Goal: Information Seeking & Learning: Check status

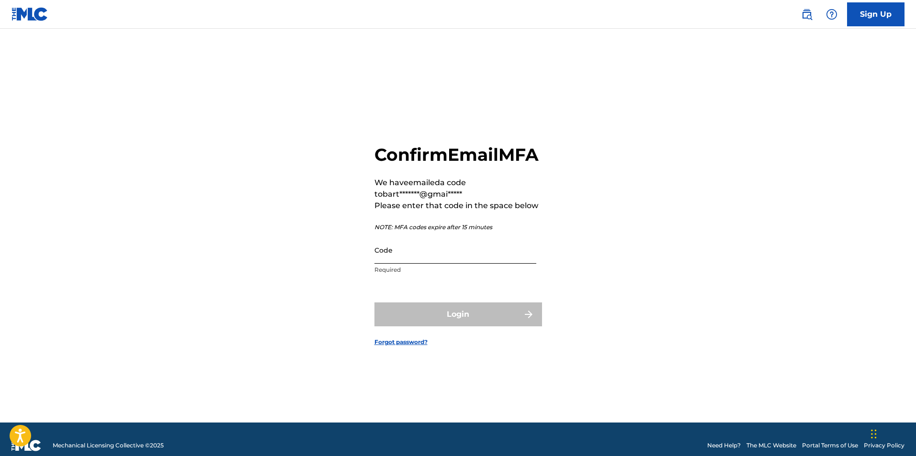
drag, startPoint x: 451, startPoint y: 262, endPoint x: 450, endPoint y: 268, distance: 5.8
click at [451, 262] on input "Code" at bounding box center [456, 250] width 162 height 27
paste input "472299"
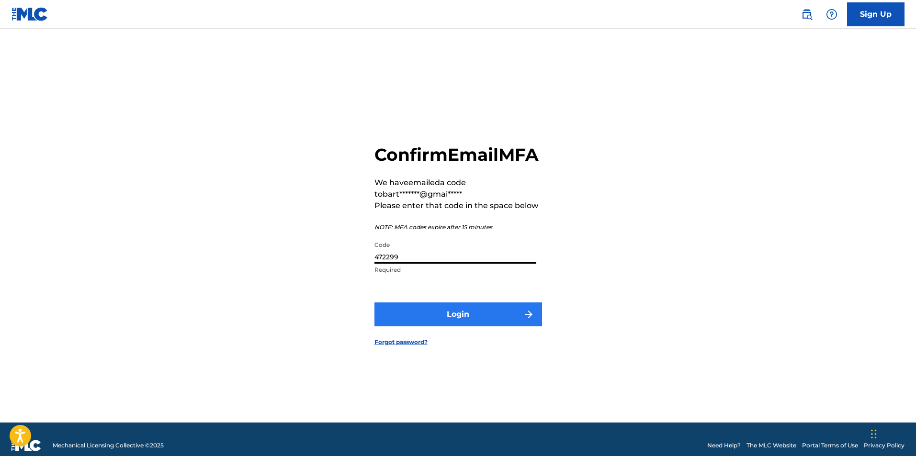
type input "472299"
click at [494, 327] on button "Login" at bounding box center [459, 315] width 168 height 24
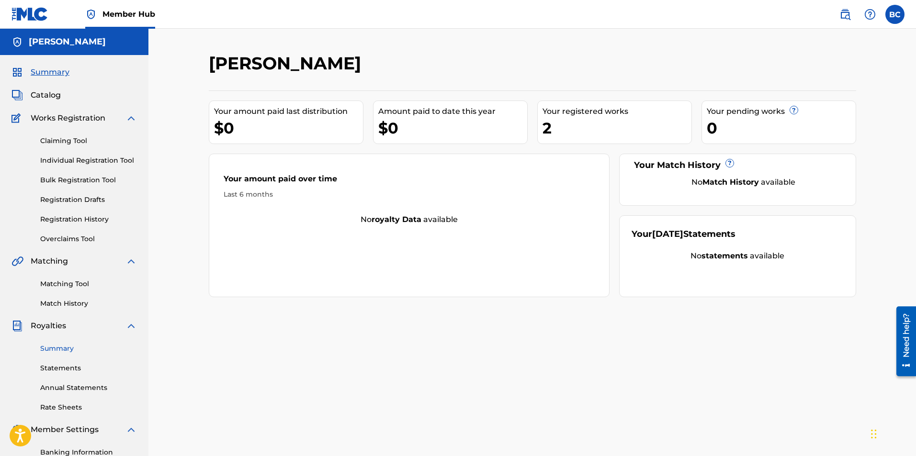
click at [75, 351] on link "Summary" at bounding box center [88, 349] width 97 height 10
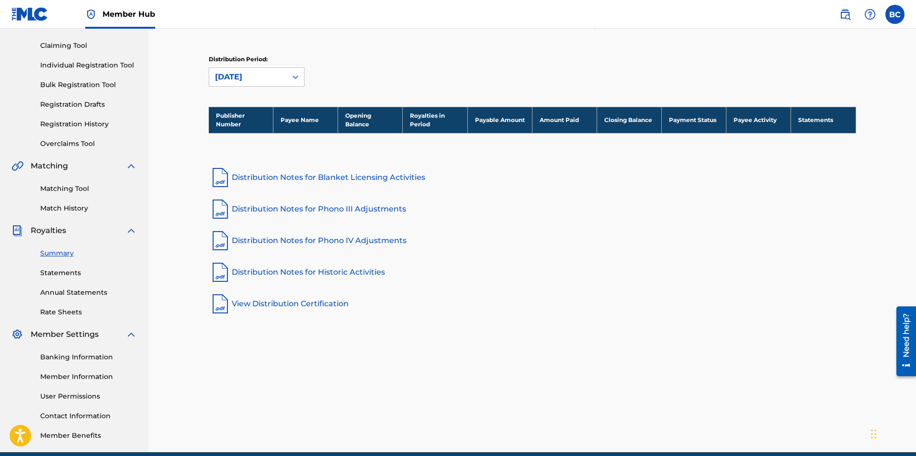
scroll to position [96, 0]
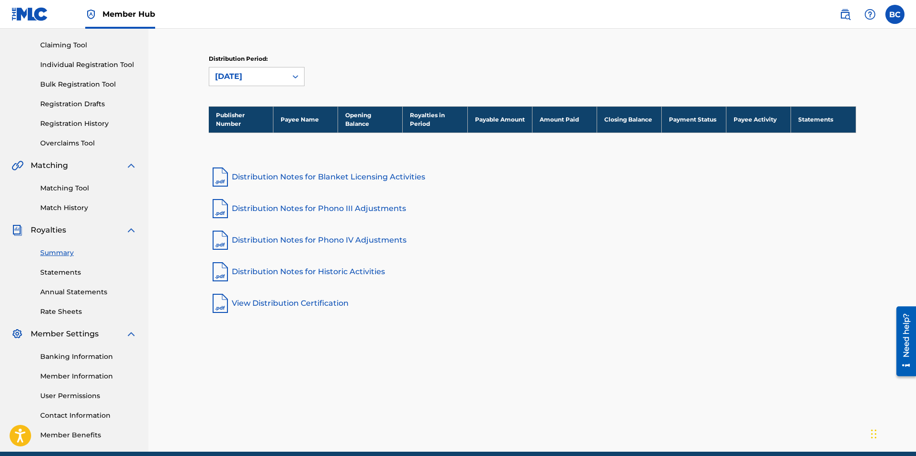
drag, startPoint x: 76, startPoint y: 261, endPoint x: 71, endPoint y: 281, distance: 20.6
click at [76, 262] on div "Summary Statements Annual Statements Rate Sheets" at bounding box center [73, 276] width 125 height 81
click at [71, 281] on div "Summary Statements Annual Statements Rate Sheets" at bounding box center [73, 276] width 125 height 81
click at [75, 273] on link "Statements" at bounding box center [88, 273] width 97 height 10
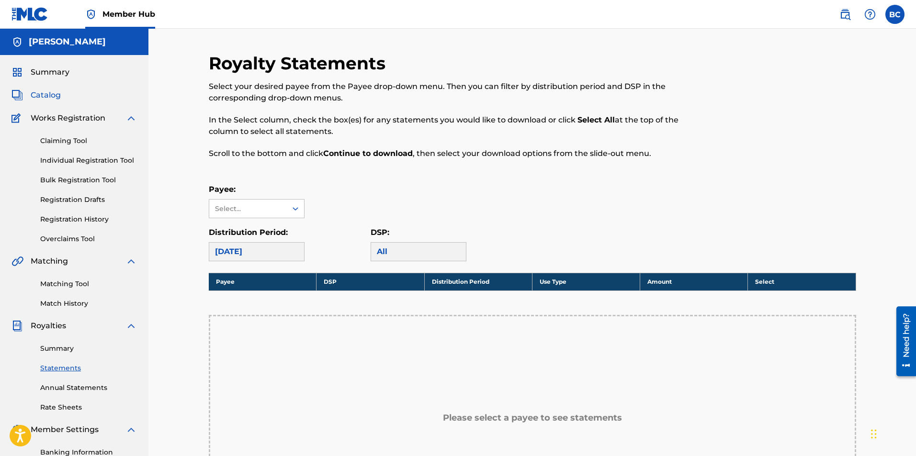
click at [52, 93] on span "Catalog" at bounding box center [46, 95] width 30 height 11
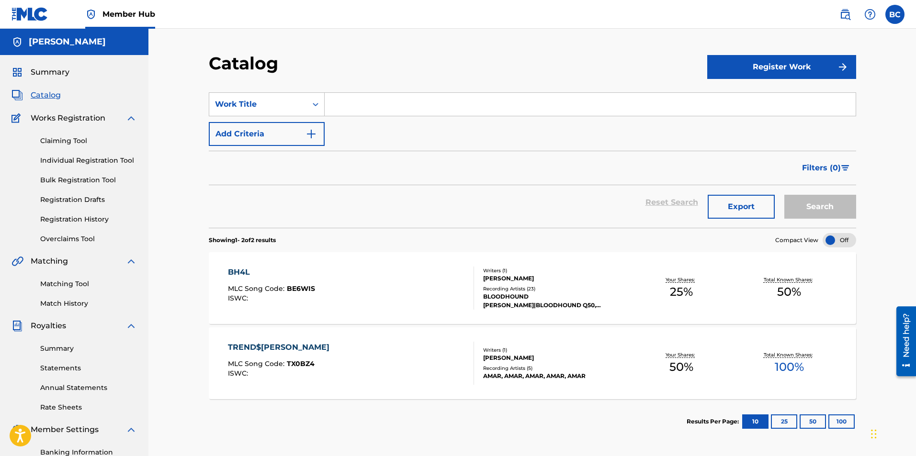
click at [520, 305] on div "BLOODHOUND LIL JEFF|BLOODHOUND Q50, BLOODHOUND Q50,BLOODHOUND LIL JEFF, BLOODHO…" at bounding box center [555, 301] width 145 height 17
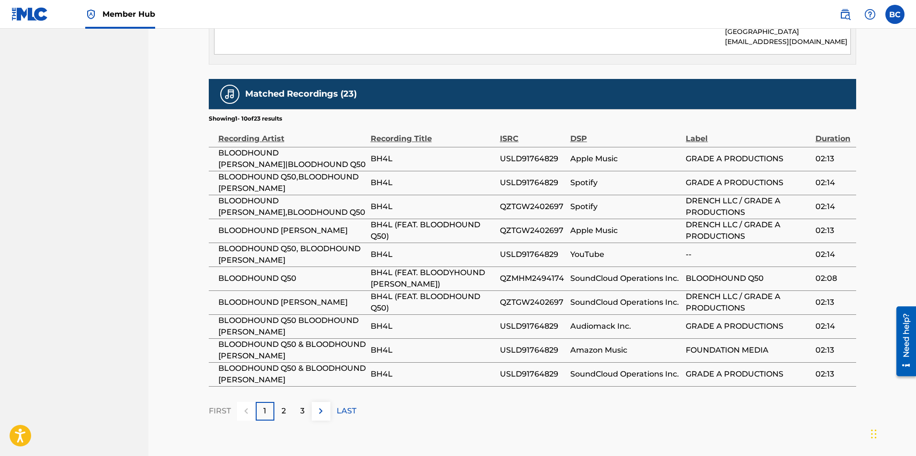
scroll to position [637, 0]
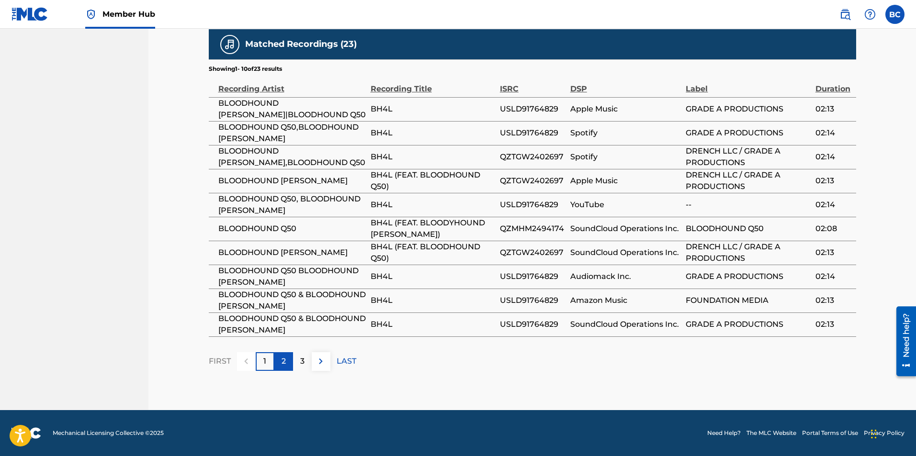
click at [288, 360] on div "2" at bounding box center [283, 361] width 19 height 19
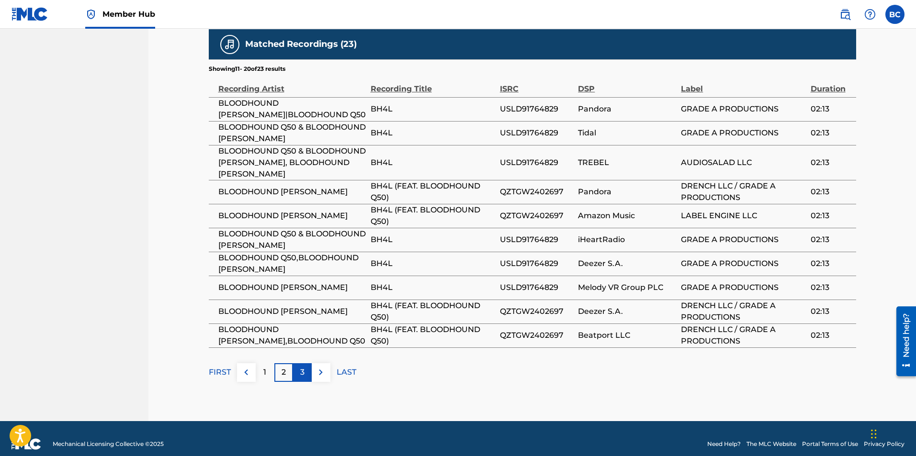
click at [301, 375] on p "3" at bounding box center [302, 372] width 4 height 11
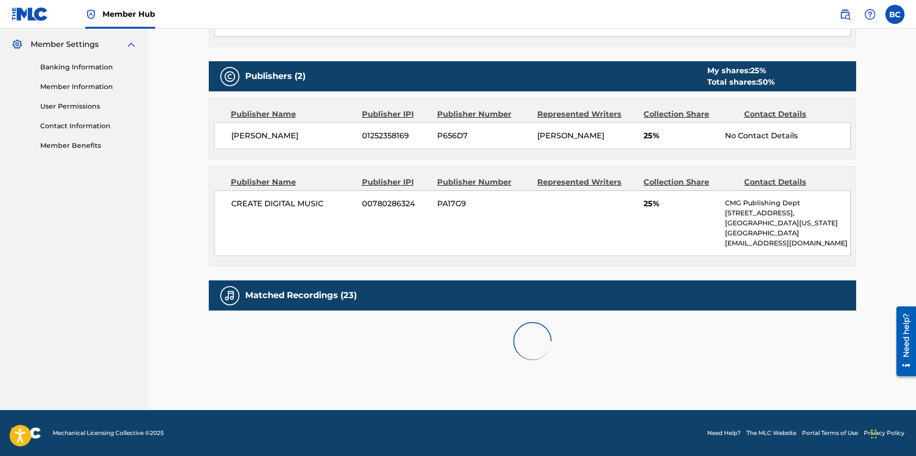
scroll to position [469, 0]
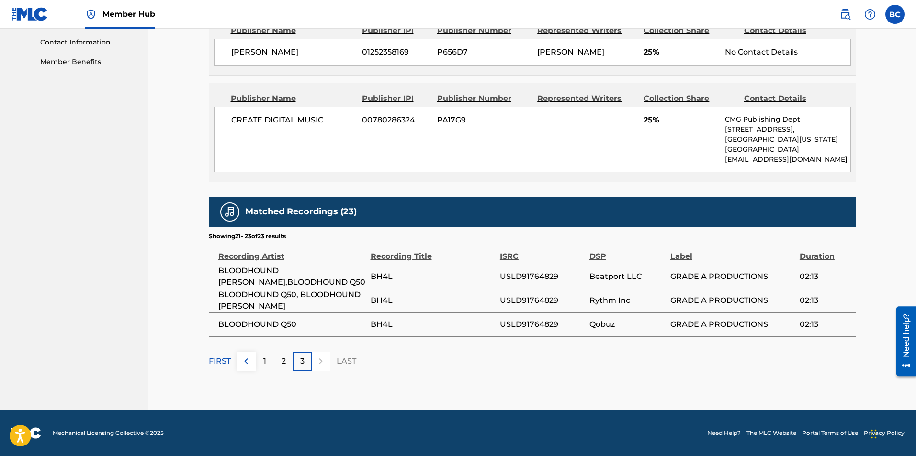
click at [308, 364] on div "3" at bounding box center [302, 361] width 19 height 19
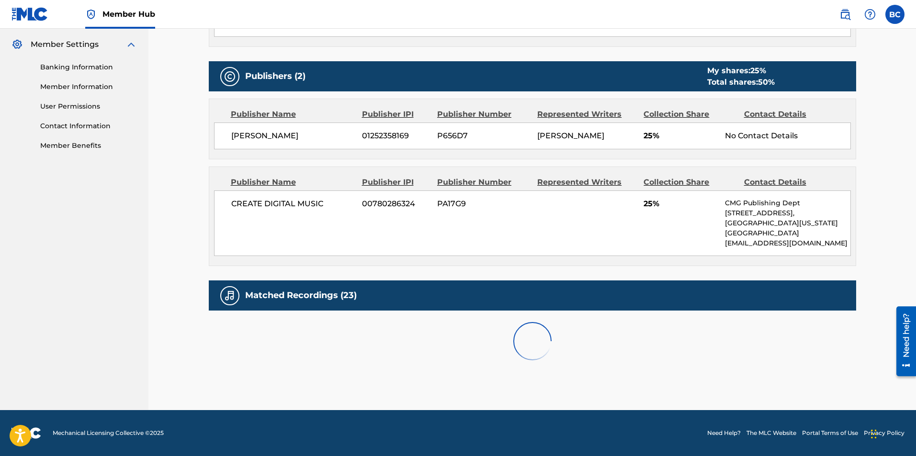
click at [323, 364] on div at bounding box center [533, 341] width 648 height 61
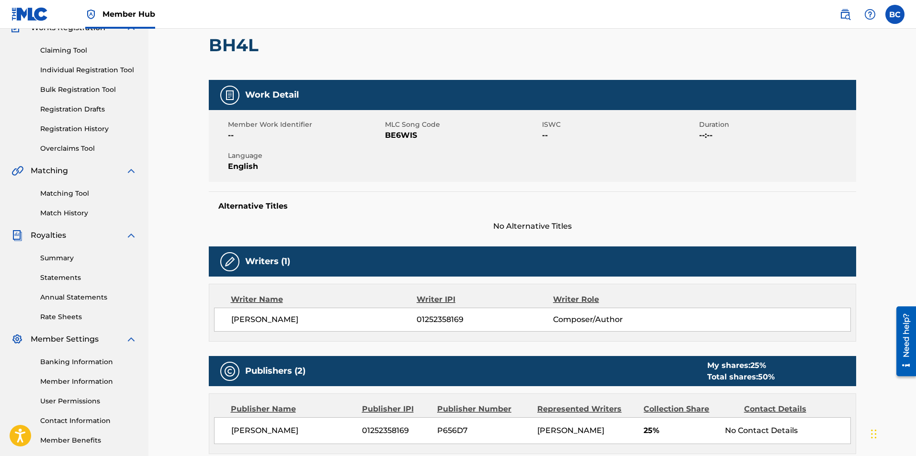
scroll to position [0, 0]
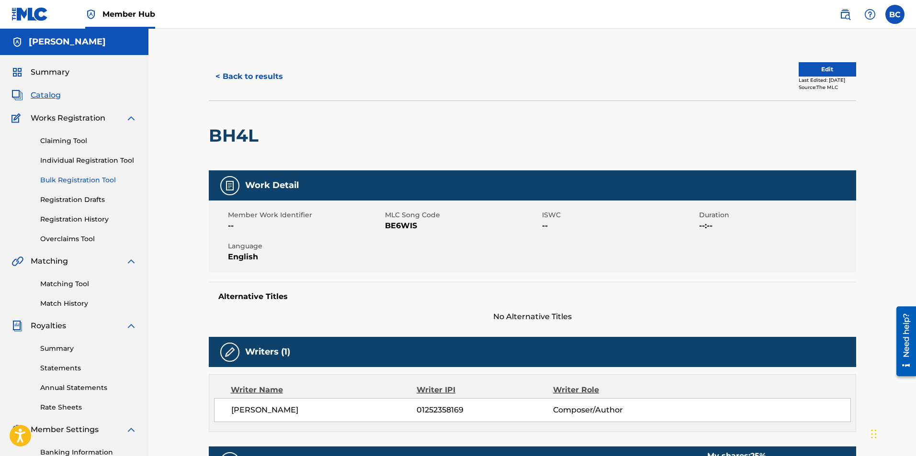
click at [86, 182] on link "Bulk Registration Tool" at bounding box center [88, 180] width 97 height 10
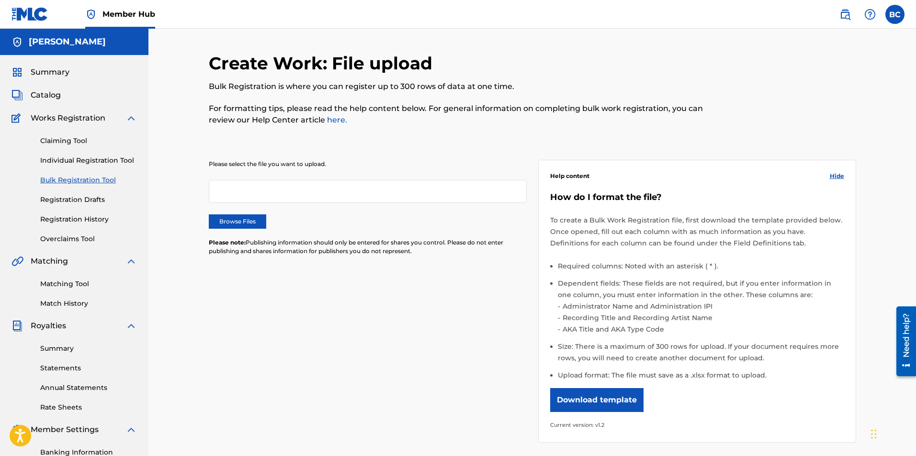
click at [270, 203] on div at bounding box center [368, 191] width 318 height 23
click at [89, 165] on link "Individual Registration Tool" at bounding box center [88, 161] width 97 height 10
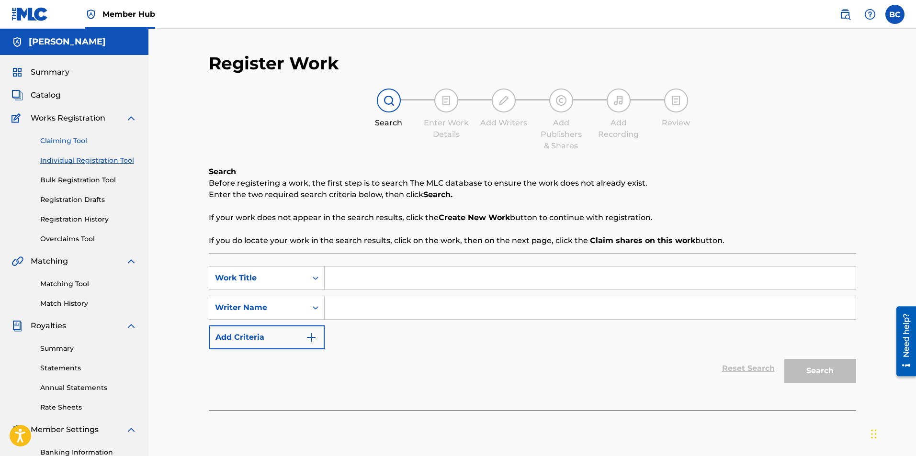
click at [66, 146] on link "Claiming Tool" at bounding box center [88, 141] width 97 height 10
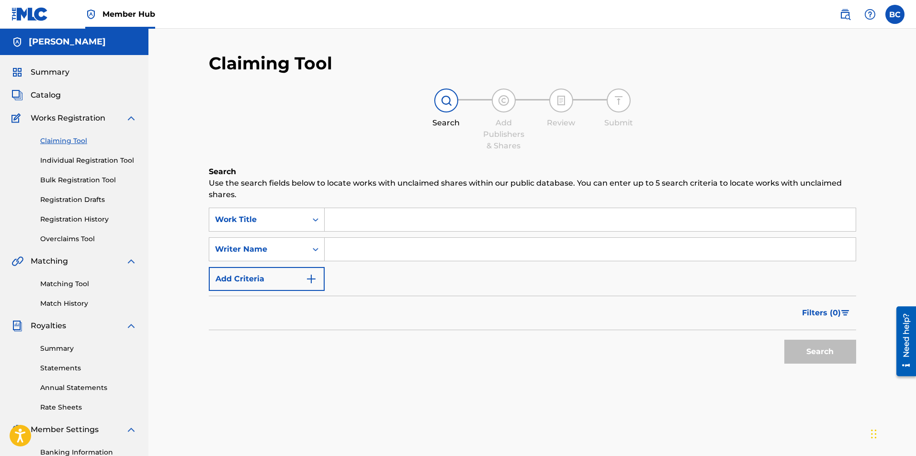
click at [53, 89] on div "Summary Catalog Works Registration Claiming Tool Individual Registration Tool B…" at bounding box center [74, 301] width 148 height 493
click at [52, 95] on span "Catalog" at bounding box center [46, 95] width 30 height 11
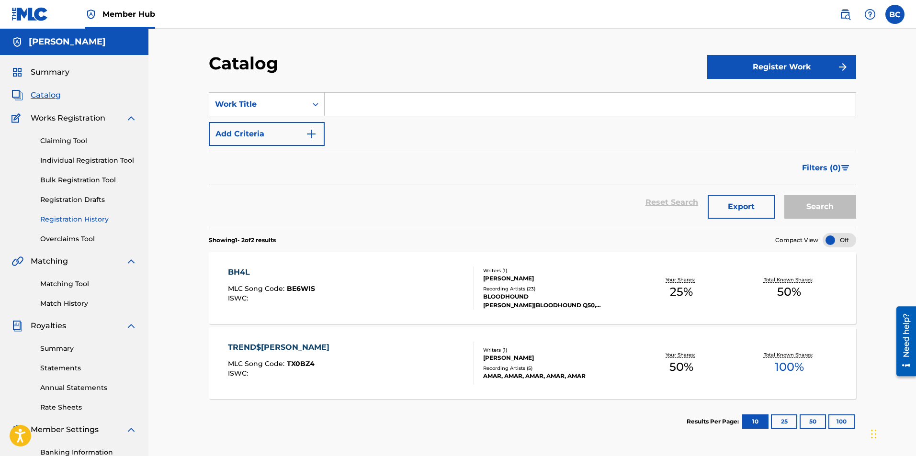
click at [90, 220] on link "Registration History" at bounding box center [88, 220] width 97 height 10
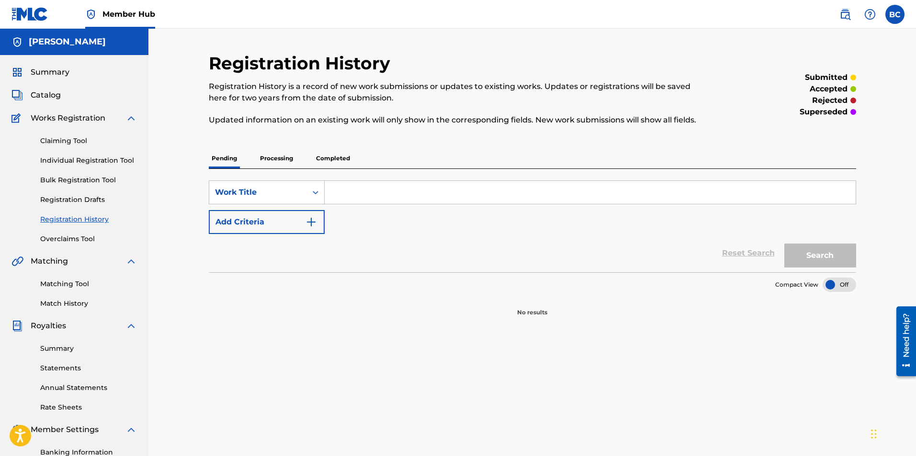
click at [270, 158] on p "Processing" at bounding box center [276, 158] width 39 height 20
click at [342, 159] on p "Completed" at bounding box center [333, 158] width 40 height 20
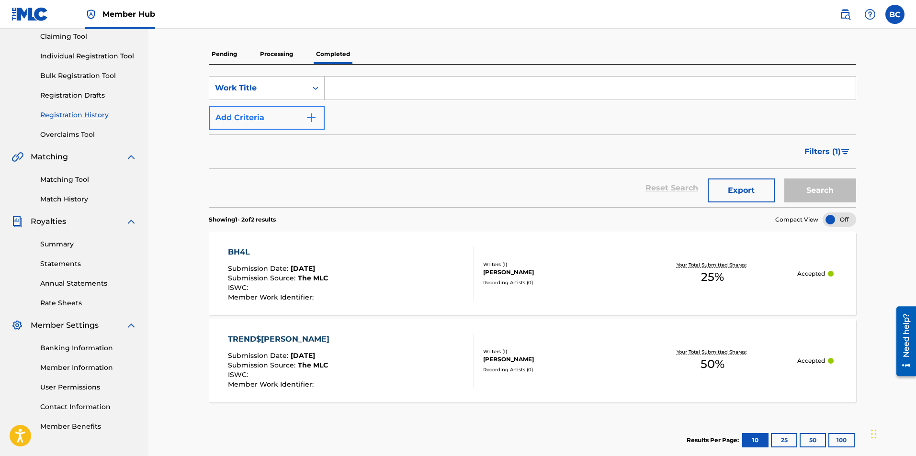
scroll to position [61, 0]
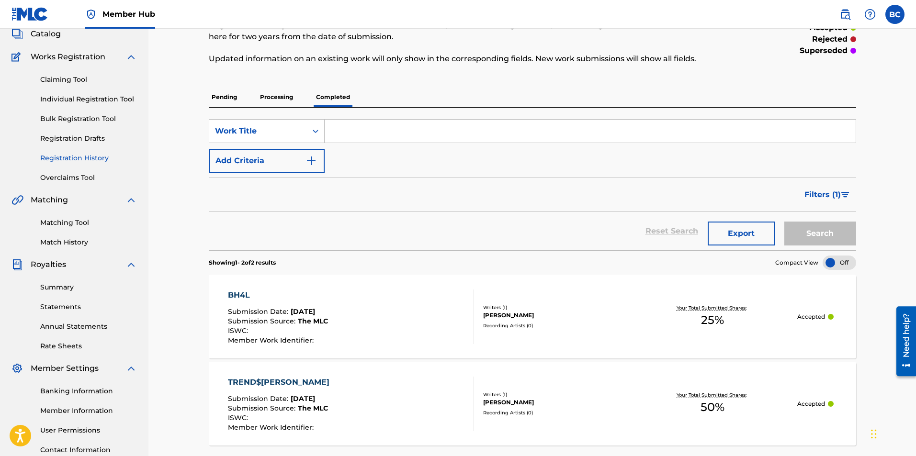
click at [235, 95] on p "Pending" at bounding box center [224, 97] width 31 height 20
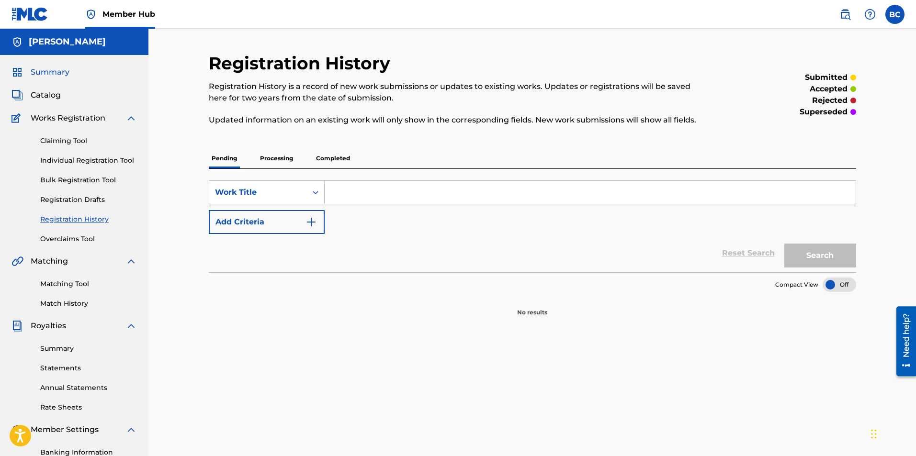
click at [64, 75] on span "Summary" at bounding box center [50, 72] width 39 height 11
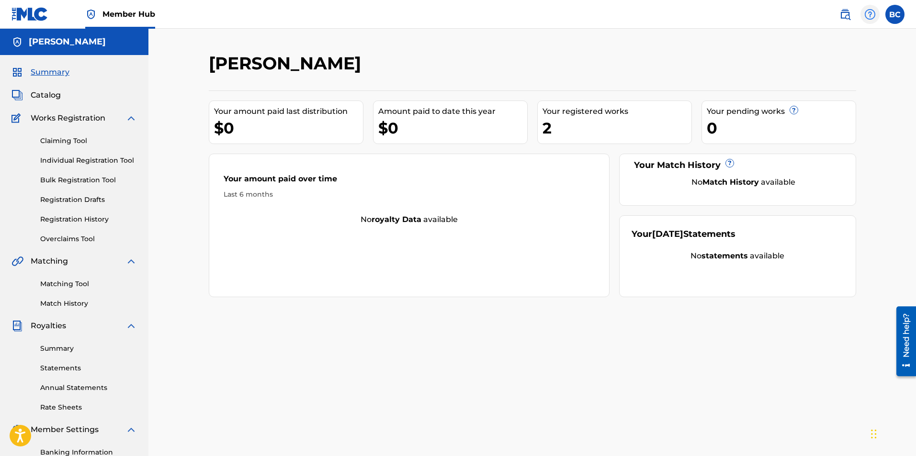
click at [874, 14] on img at bounding box center [869, 14] width 11 height 11
click at [71, 348] on link "Summary" at bounding box center [88, 349] width 97 height 10
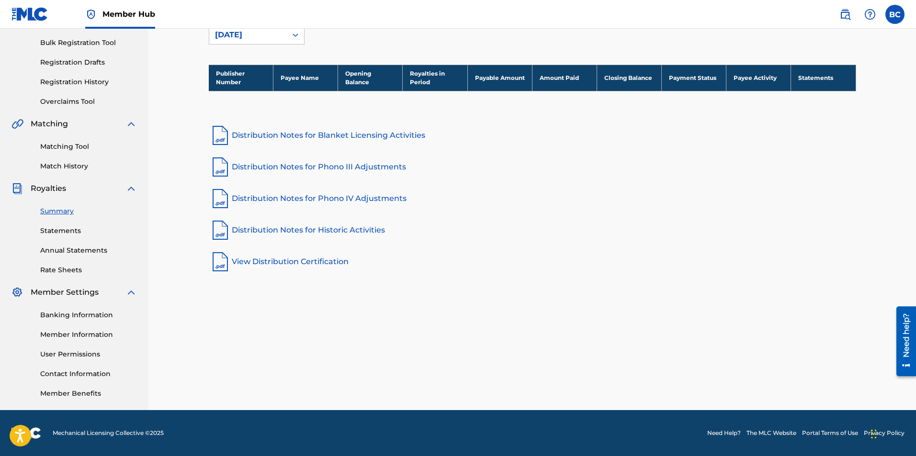
scroll to position [42, 0]
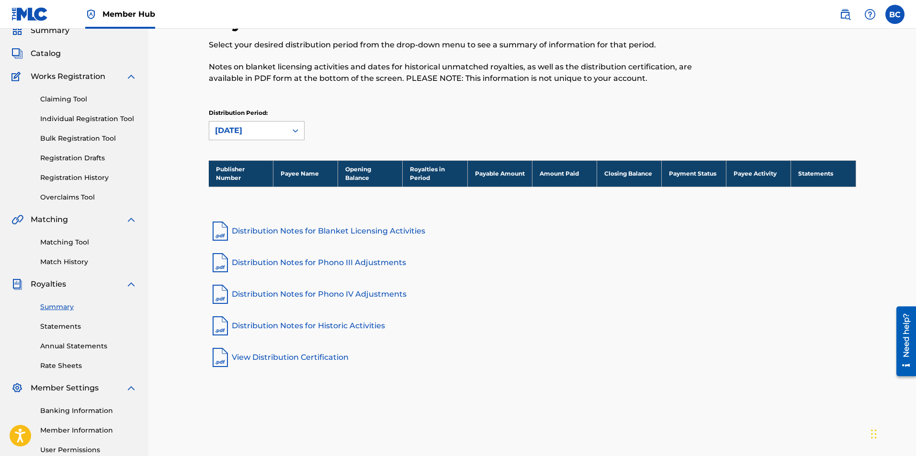
click at [283, 122] on div "September 2025" at bounding box center [248, 131] width 78 height 18
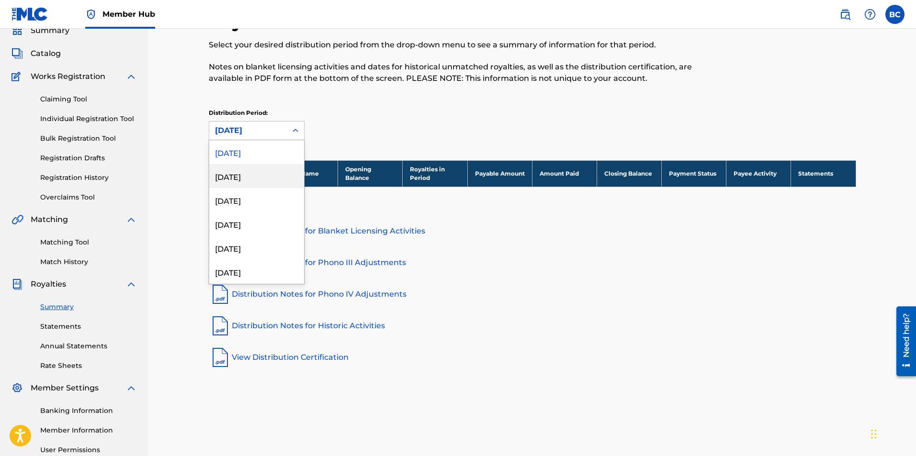
click at [266, 180] on div "August 2025" at bounding box center [256, 176] width 95 height 24
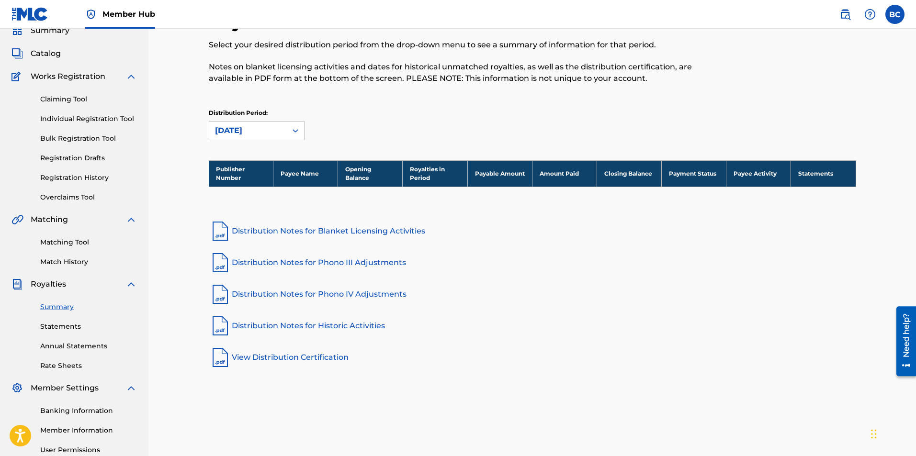
click at [288, 133] on div at bounding box center [295, 130] width 17 height 17
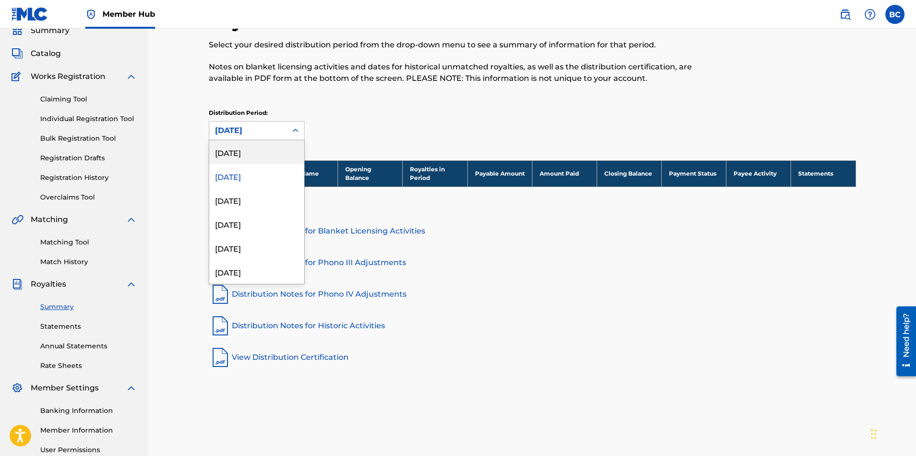
click at [271, 151] on div "September 2025" at bounding box center [256, 152] width 95 height 24
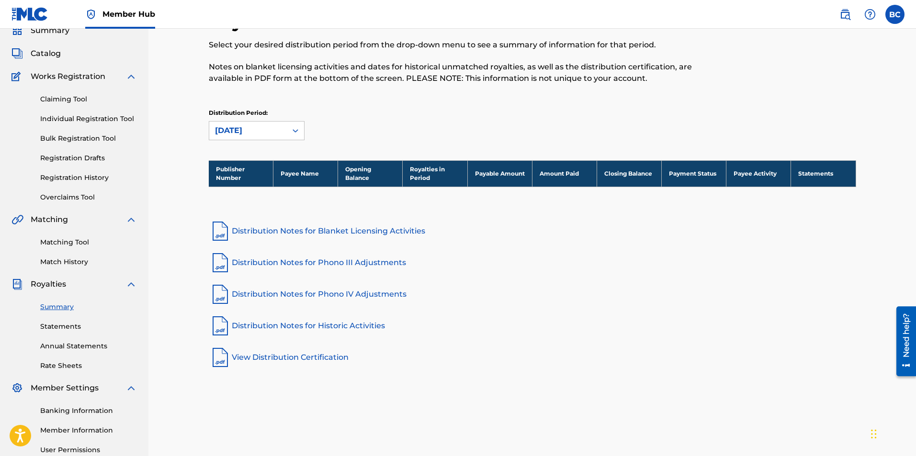
click at [434, 179] on th "Royalties in Period" at bounding box center [435, 173] width 65 height 26
drag, startPoint x: 238, startPoint y: 201, endPoint x: 429, endPoint y: 206, distance: 191.6
click at [429, 206] on div "Publisher Number Payee Name Opening Balance Royalties in Period Payable Amount …" at bounding box center [533, 185] width 648 height 51
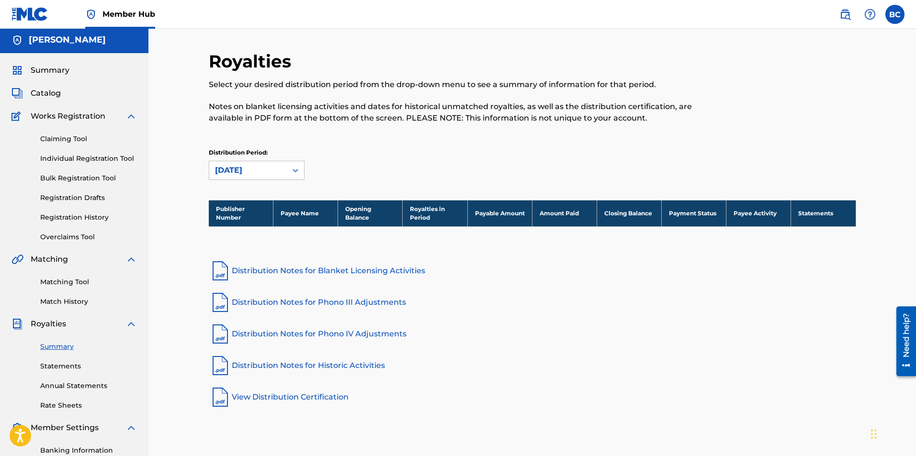
scroll to position [0, 0]
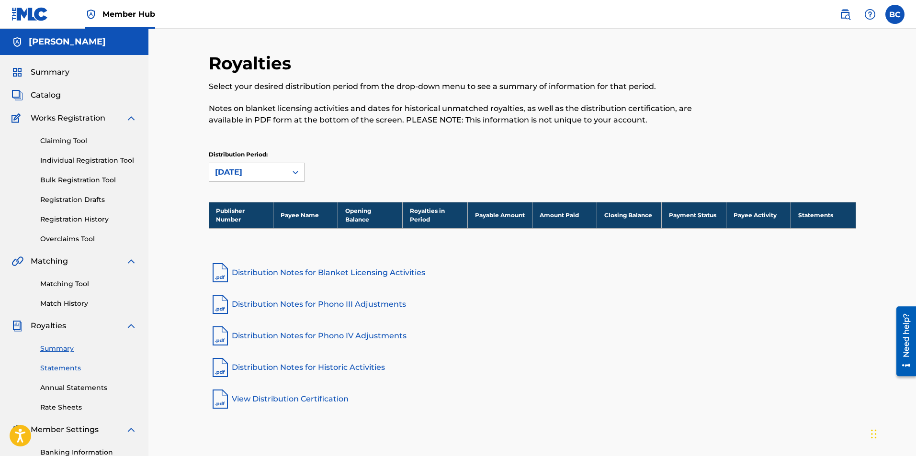
click at [76, 369] on link "Statements" at bounding box center [88, 369] width 97 height 10
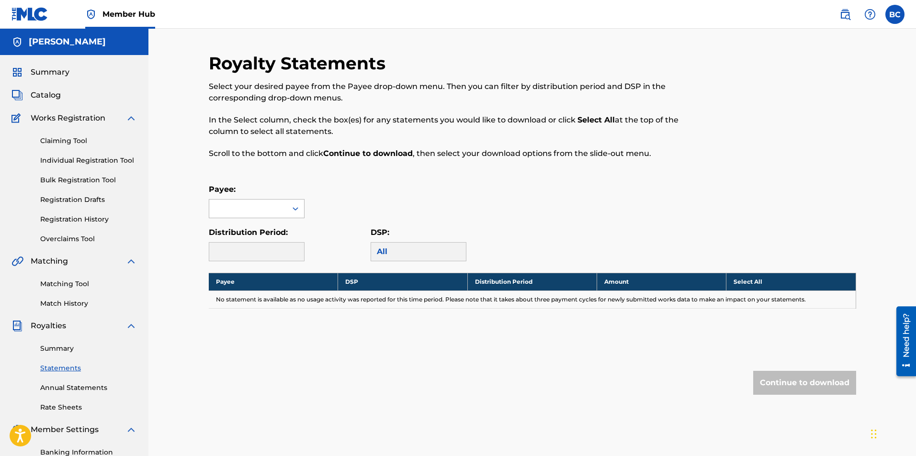
click at [273, 206] on div at bounding box center [248, 209] width 78 height 18
click at [273, 213] on div at bounding box center [248, 209] width 78 height 18
click at [285, 250] on div at bounding box center [257, 251] width 96 height 19
click at [417, 250] on div "All" at bounding box center [419, 251] width 96 height 19
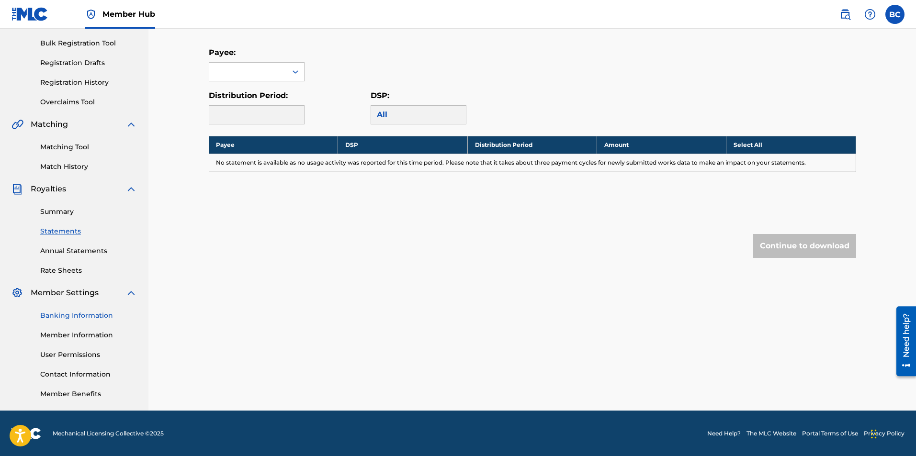
scroll to position [137, 0]
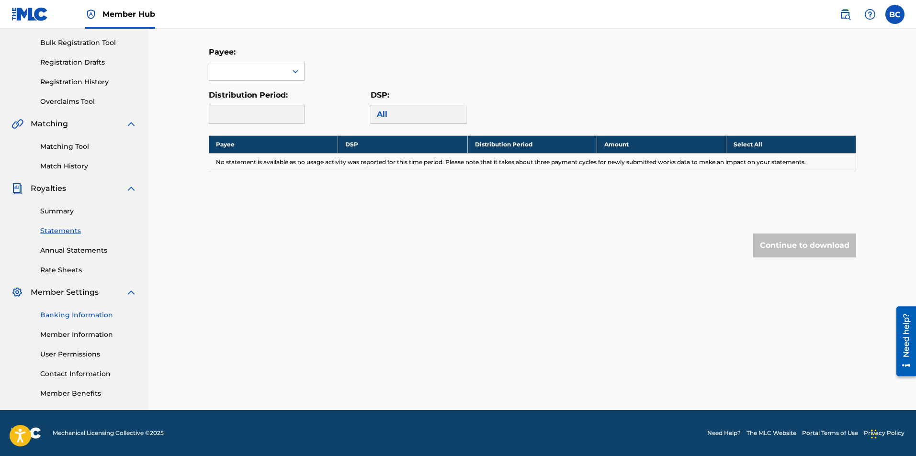
click at [95, 312] on link "Banking Information" at bounding box center [88, 315] width 97 height 10
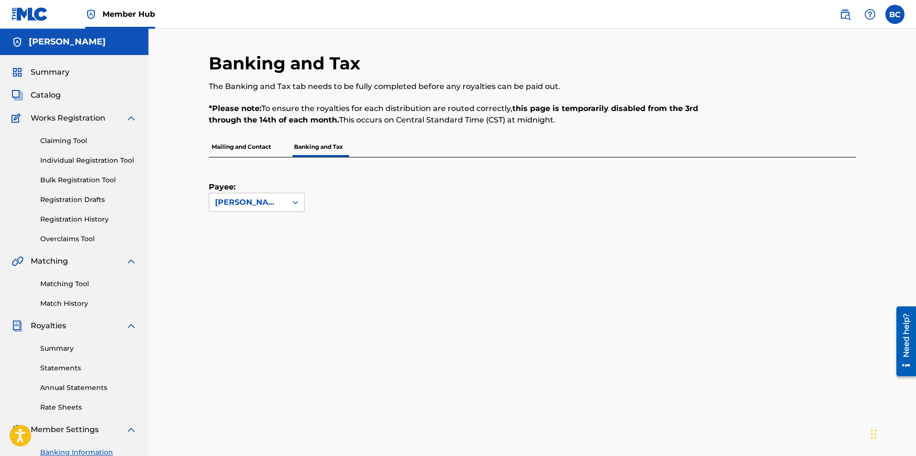
click at [254, 144] on p "Mailing and Contact" at bounding box center [241, 147] width 65 height 20
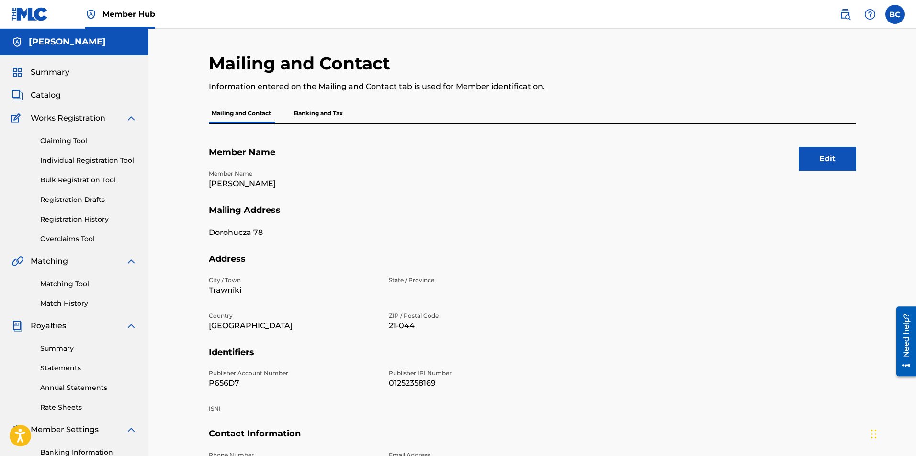
click at [313, 117] on p "Banking and Tax" at bounding box center [318, 113] width 55 height 20
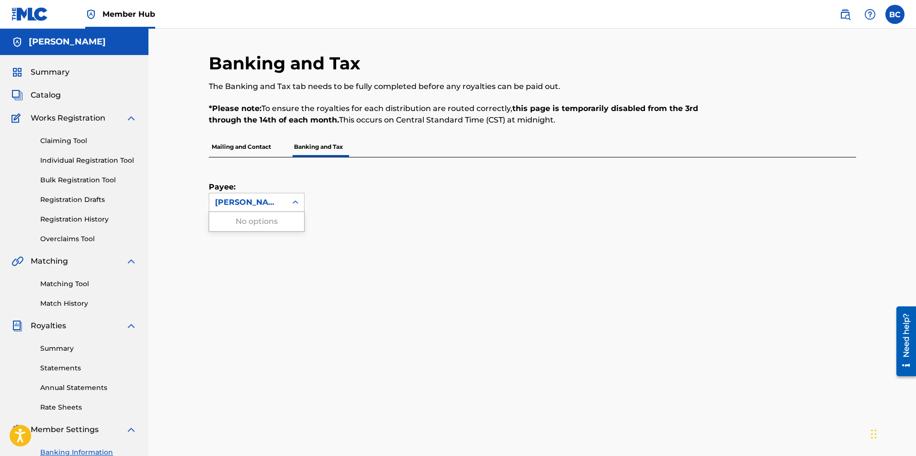
click at [288, 201] on div at bounding box center [295, 202] width 17 height 17
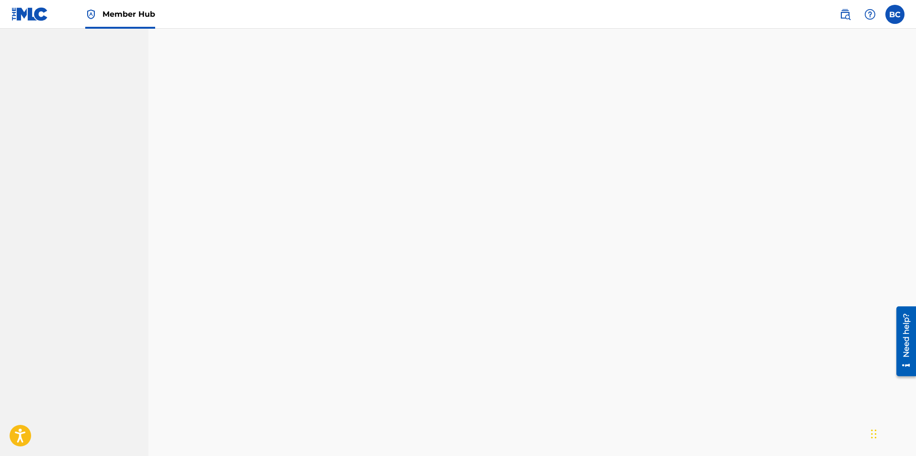
scroll to position [137, 0]
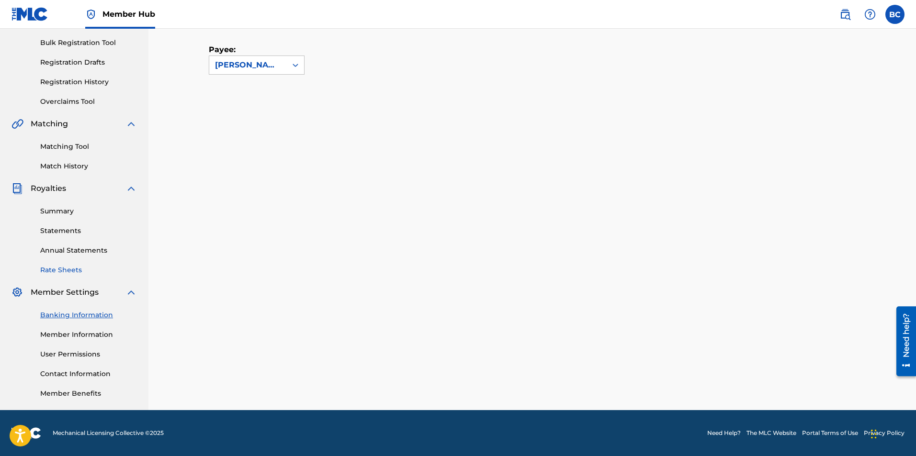
click at [71, 265] on link "Rate Sheets" at bounding box center [88, 270] width 97 height 10
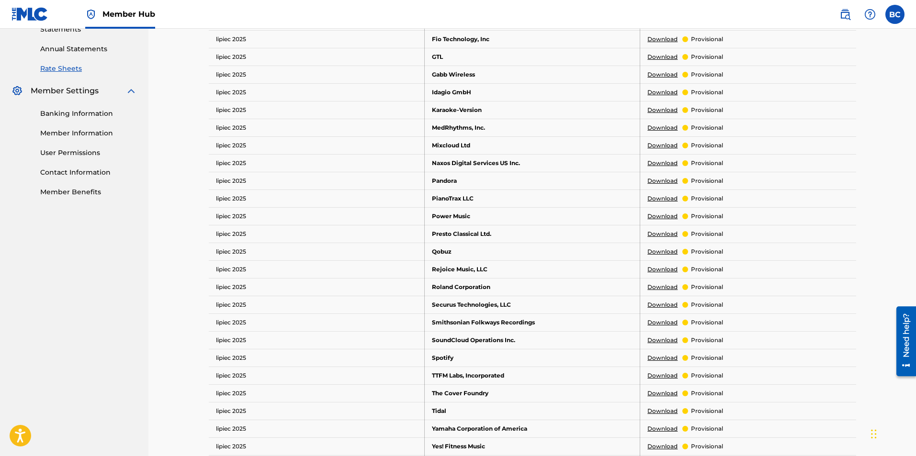
scroll to position [383, 0]
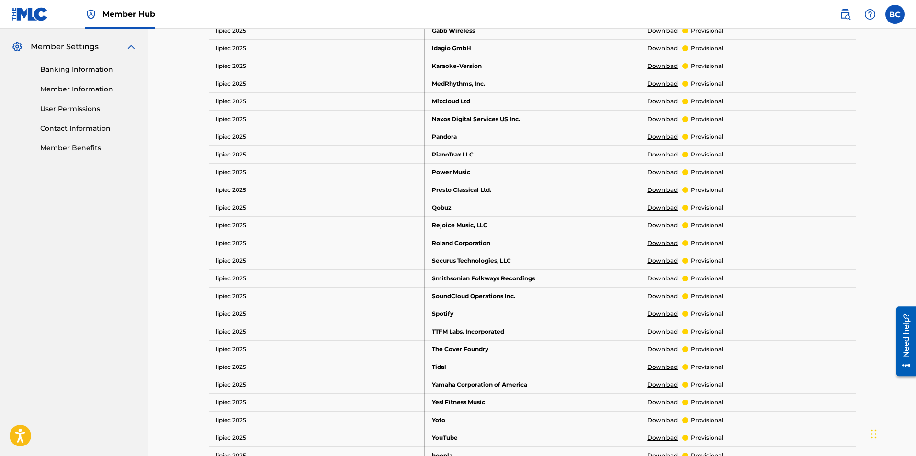
click at [661, 312] on link "Download" at bounding box center [663, 314] width 30 height 9
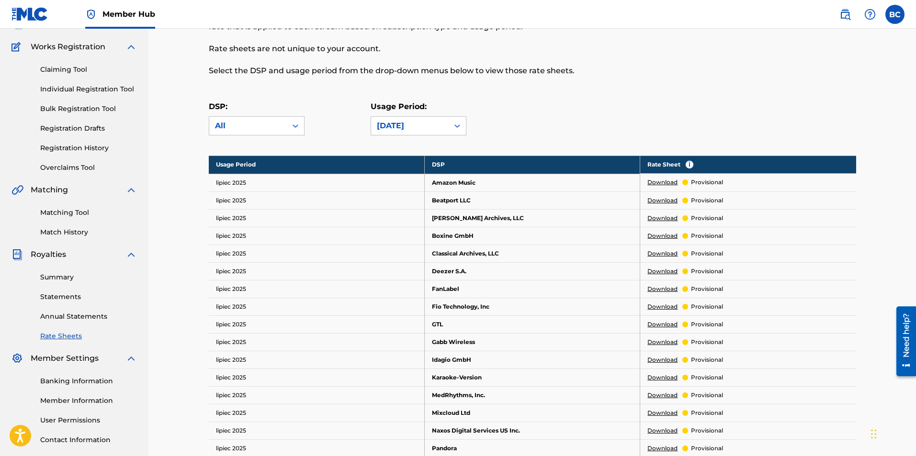
scroll to position [0, 0]
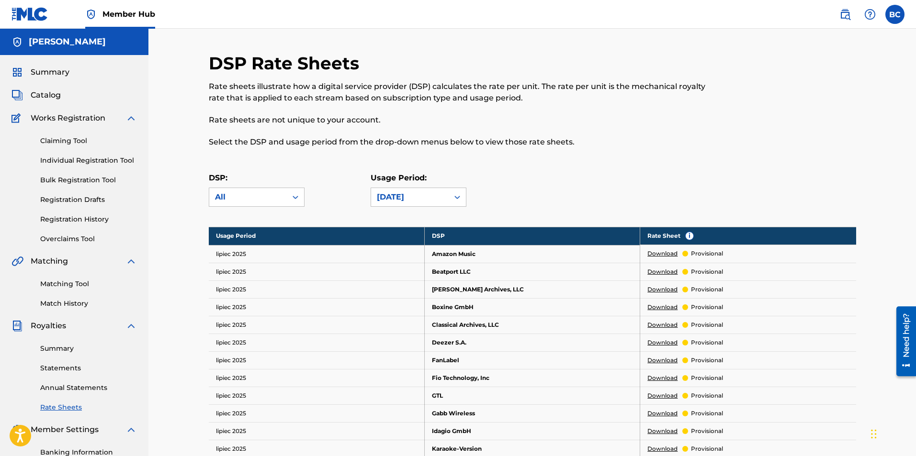
click at [660, 255] on link "Download" at bounding box center [663, 254] width 30 height 9
click at [394, 193] on div "July 2025" at bounding box center [410, 197] width 66 height 11
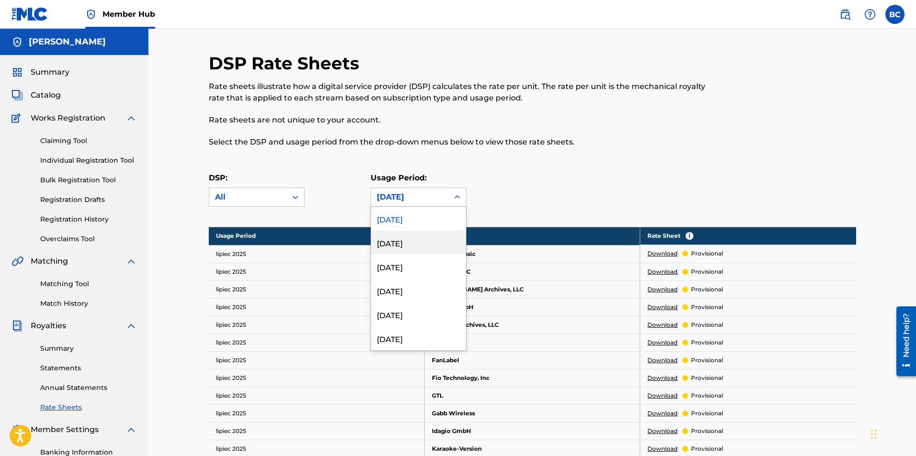
click at [422, 250] on div "June 2025" at bounding box center [418, 243] width 95 height 24
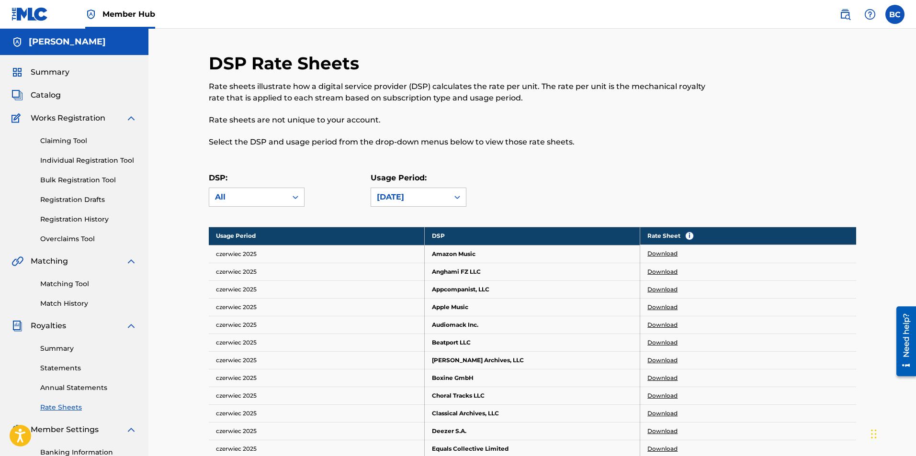
click at [667, 256] on link "Download" at bounding box center [663, 254] width 30 height 9
click at [261, 211] on div "DSP: All Usage Period: June 2025" at bounding box center [533, 193] width 648 height 43
click at [270, 204] on div "All" at bounding box center [248, 197] width 78 height 18
click at [282, 194] on div "All" at bounding box center [248, 197] width 78 height 18
click at [67, 394] on div "Summary Statements Annual Statements Rate Sheets" at bounding box center [73, 372] width 125 height 81
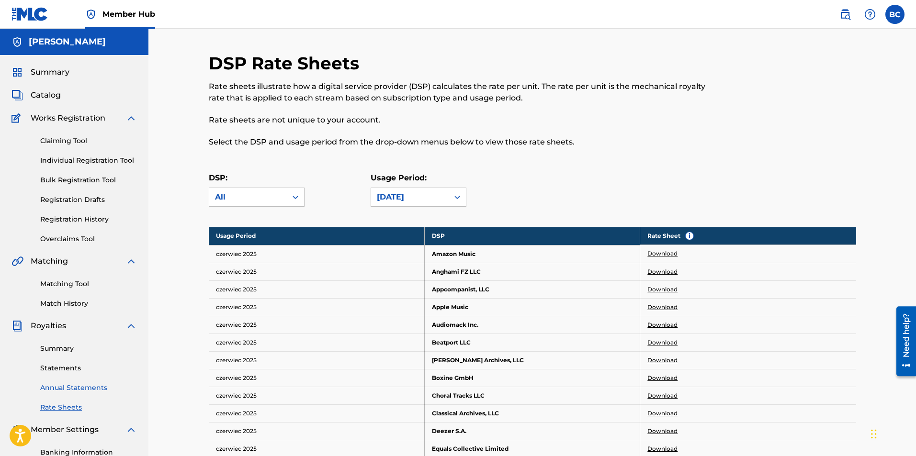
click at [67, 389] on link "Annual Statements" at bounding box center [88, 388] width 97 height 10
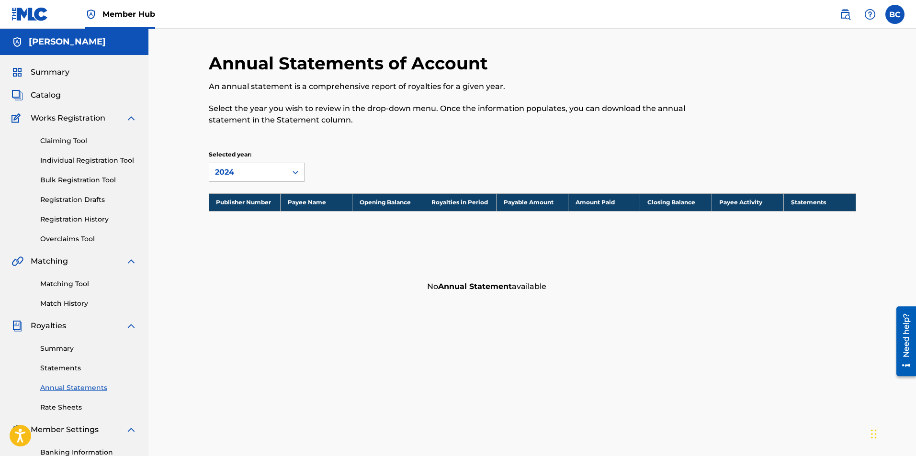
click at [255, 159] on div "Selected year: 2024" at bounding box center [257, 166] width 96 height 32
click at [264, 175] on div "2024" at bounding box center [248, 172] width 66 height 11
click at [239, 218] on div "2023" at bounding box center [256, 218] width 95 height 24
click at [255, 177] on div "2023" at bounding box center [248, 172] width 66 height 11
click at [250, 190] on div "2024" at bounding box center [256, 194] width 95 height 24
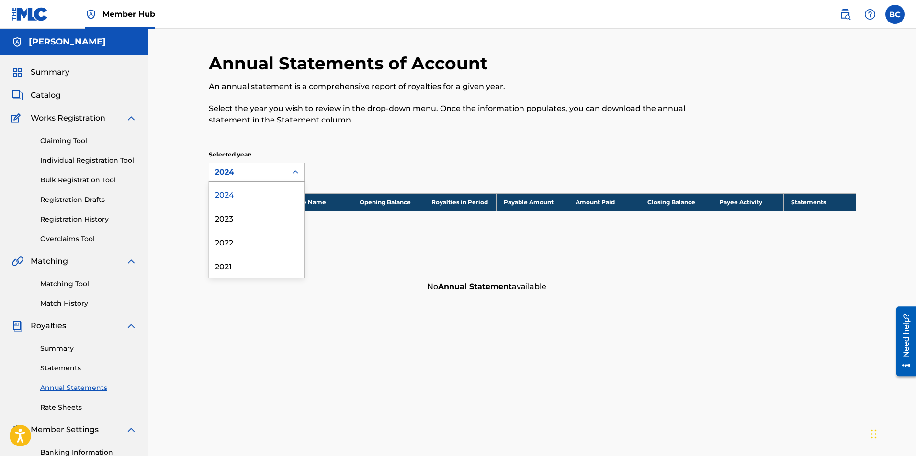
click at [250, 166] on div "2024" at bounding box center [248, 172] width 78 height 18
click at [68, 363] on div "Summary Statements Annual Statements Rate Sheets" at bounding box center [73, 372] width 125 height 81
click at [68, 366] on link "Statements" at bounding box center [88, 369] width 97 height 10
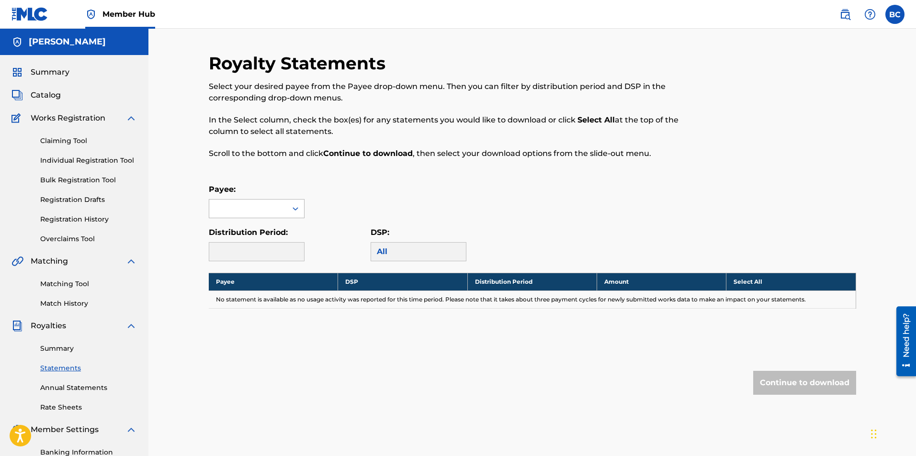
click at [286, 210] on div at bounding box center [248, 209] width 78 height 18
click at [266, 235] on div "No options" at bounding box center [256, 227] width 95 height 19
click at [266, 229] on div "No options" at bounding box center [256, 227] width 95 height 19
click at [353, 211] on div "Payee:" at bounding box center [533, 201] width 648 height 34
click at [69, 349] on link "Summary" at bounding box center [88, 349] width 97 height 10
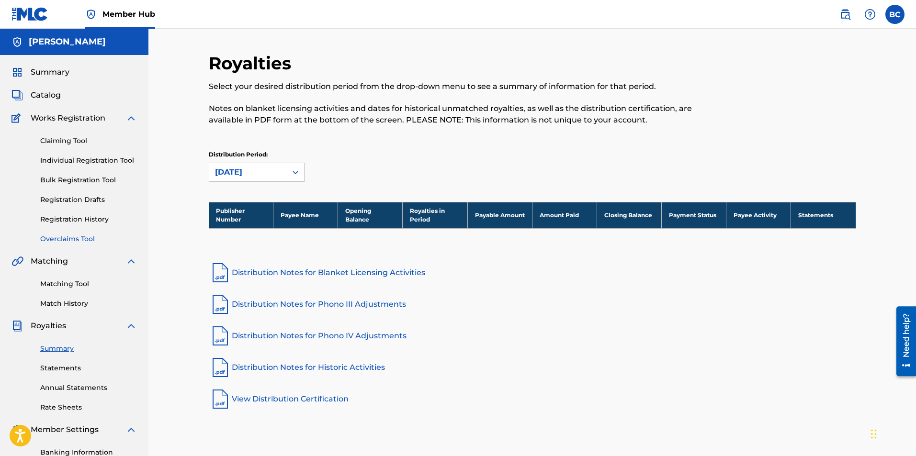
click at [72, 240] on link "Overclaims Tool" at bounding box center [88, 239] width 97 height 10
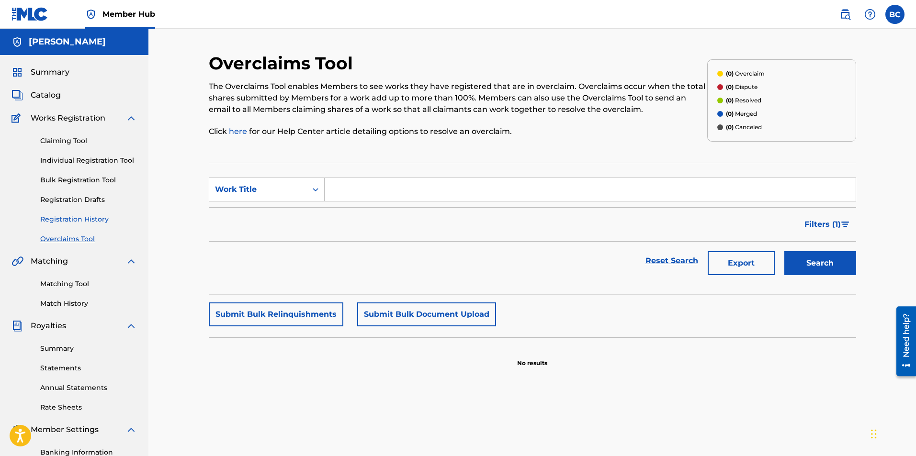
click at [81, 224] on link "Registration History" at bounding box center [88, 220] width 97 height 10
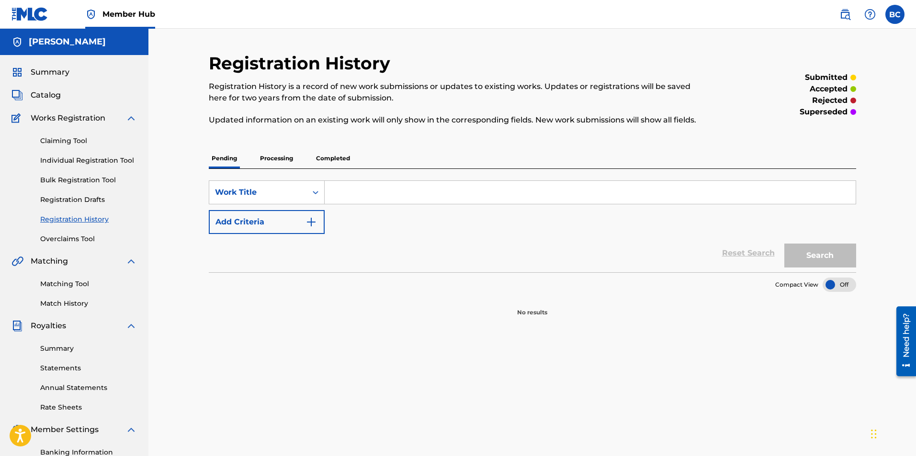
click at [274, 157] on p "Processing" at bounding box center [276, 158] width 39 height 20
click at [333, 159] on p "Completed" at bounding box center [333, 158] width 40 height 20
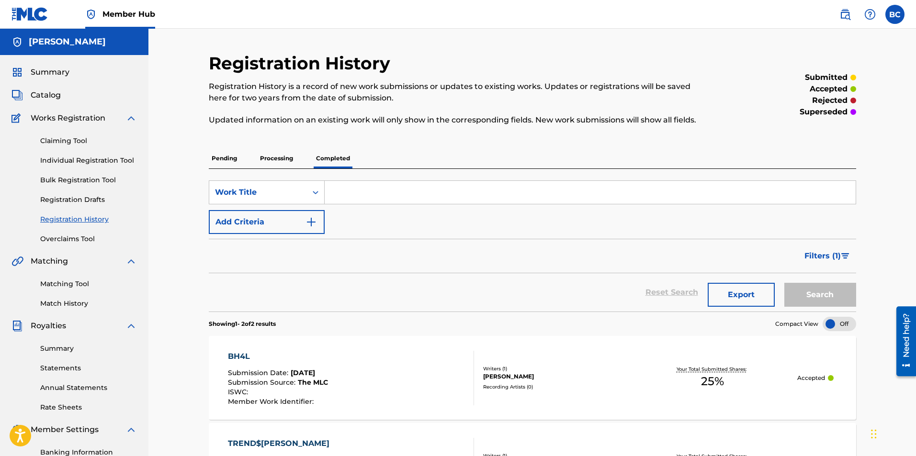
click at [299, 363] on div "BH4L Submission Date : Aug 22, 2025 Submission Source : The MLC ISWC : Member W…" at bounding box center [278, 378] width 100 height 55
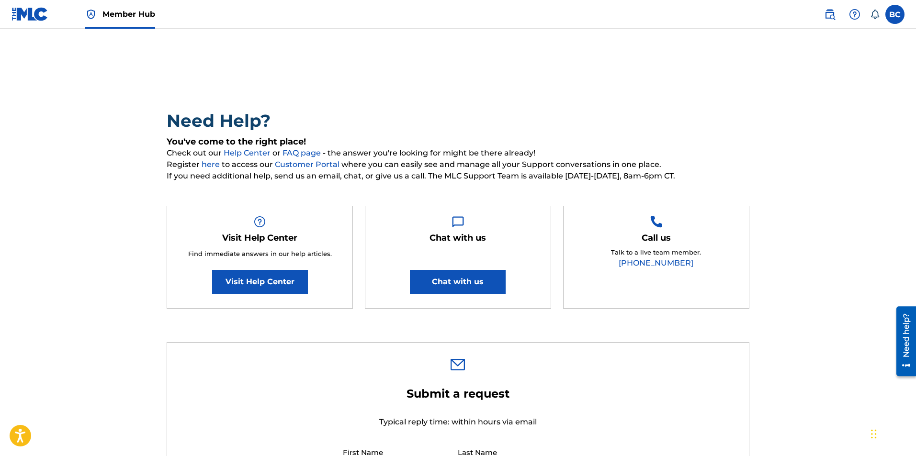
click at [300, 154] on link "FAQ page" at bounding box center [303, 152] width 40 height 9
